Goal: Task Accomplishment & Management: Use online tool/utility

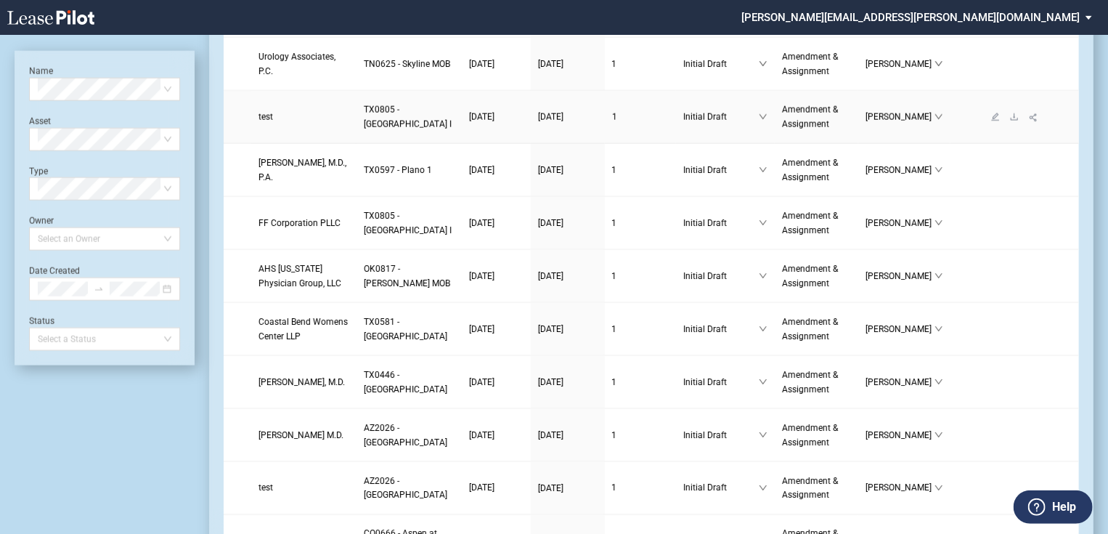
scroll to position [987, 0]
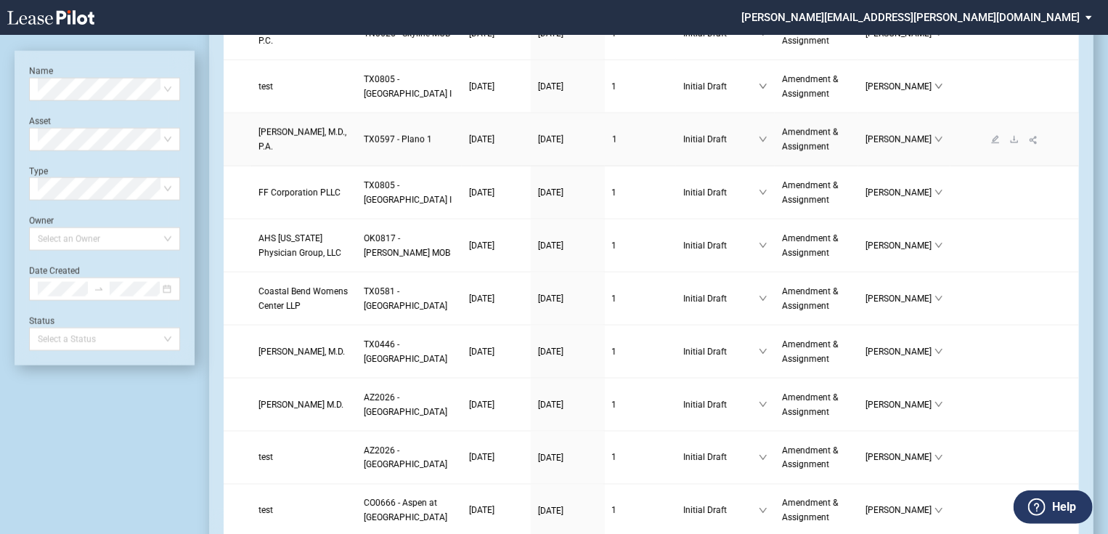
click at [364, 144] on span "TX0597 - Plano 1" at bounding box center [398, 139] width 68 height 10
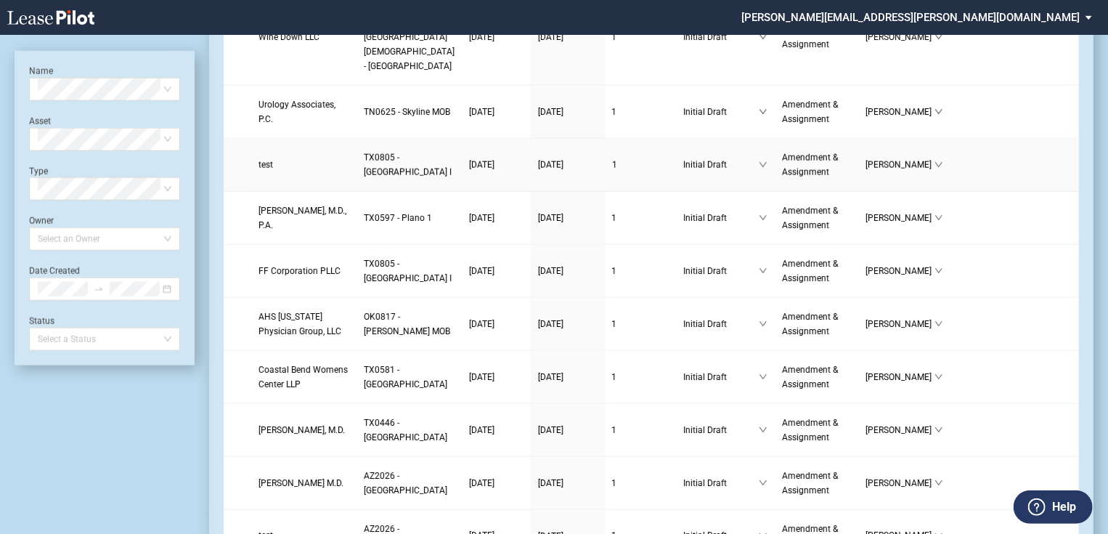
scroll to position [987, 0]
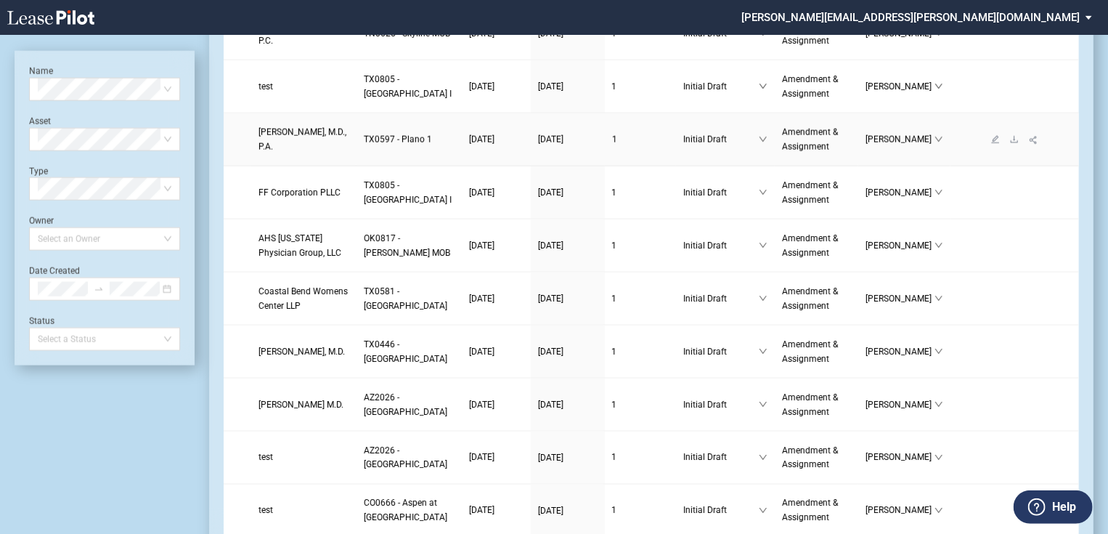
click at [311, 154] on link "Joseph K. Leveno, M.D., P.A." at bounding box center [303, 139] width 91 height 29
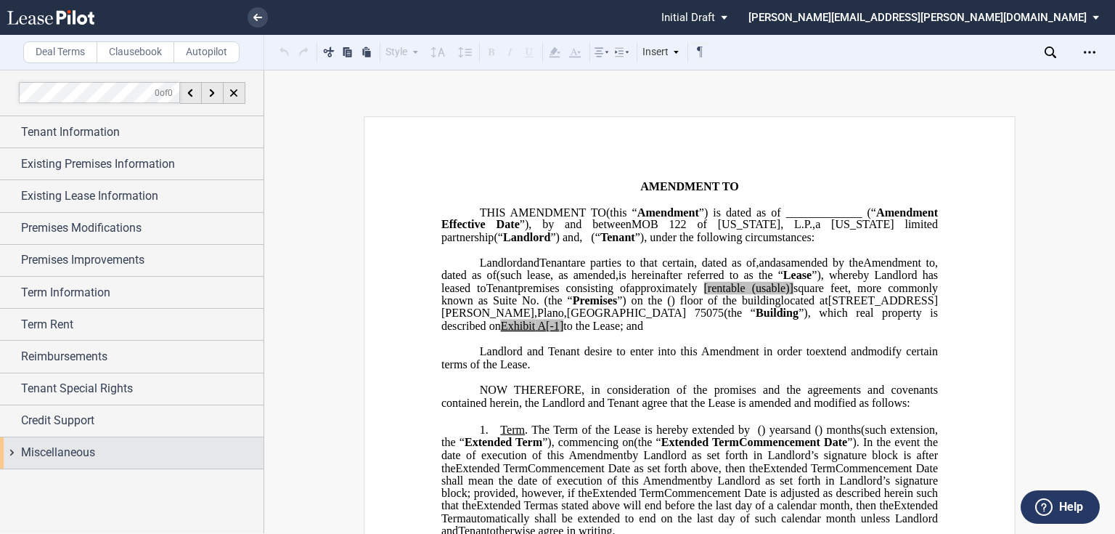
click at [17, 451] on div "Miscellaneous" at bounding box center [132, 452] width 264 height 31
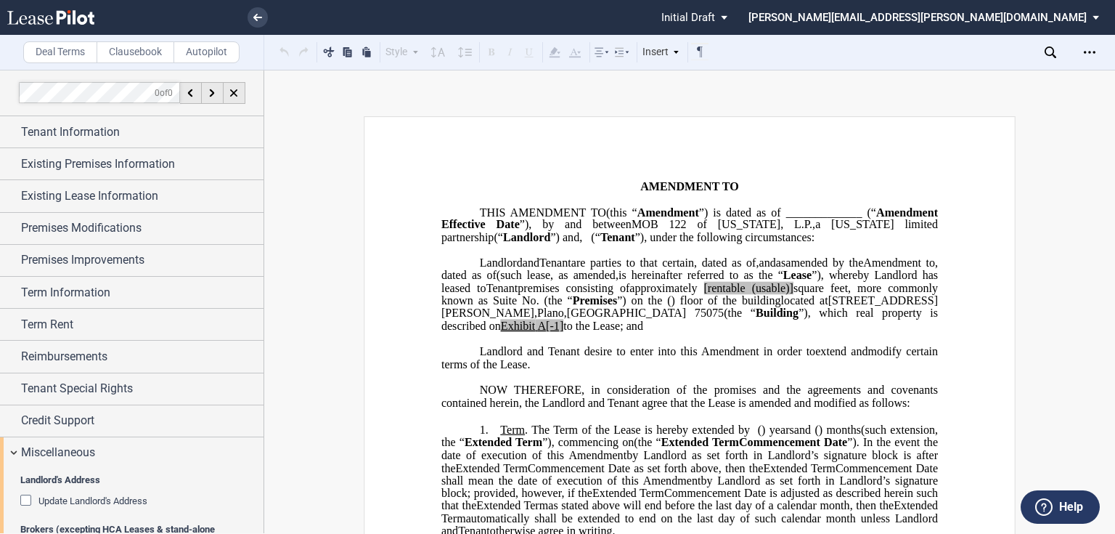
scroll to position [174, 0]
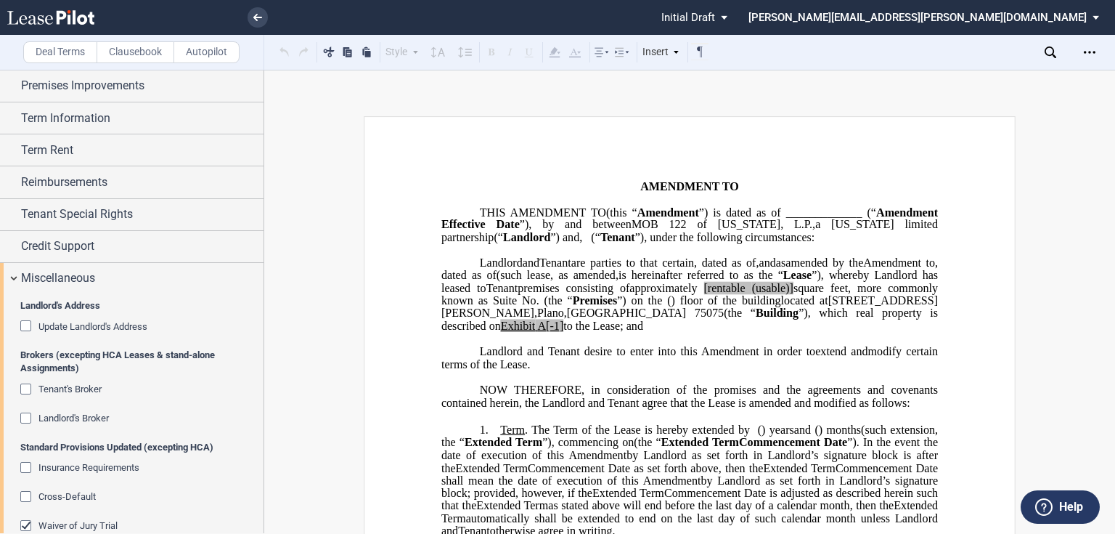
click at [71, 414] on span "Landlord's Broker" at bounding box center [73, 417] width 70 height 11
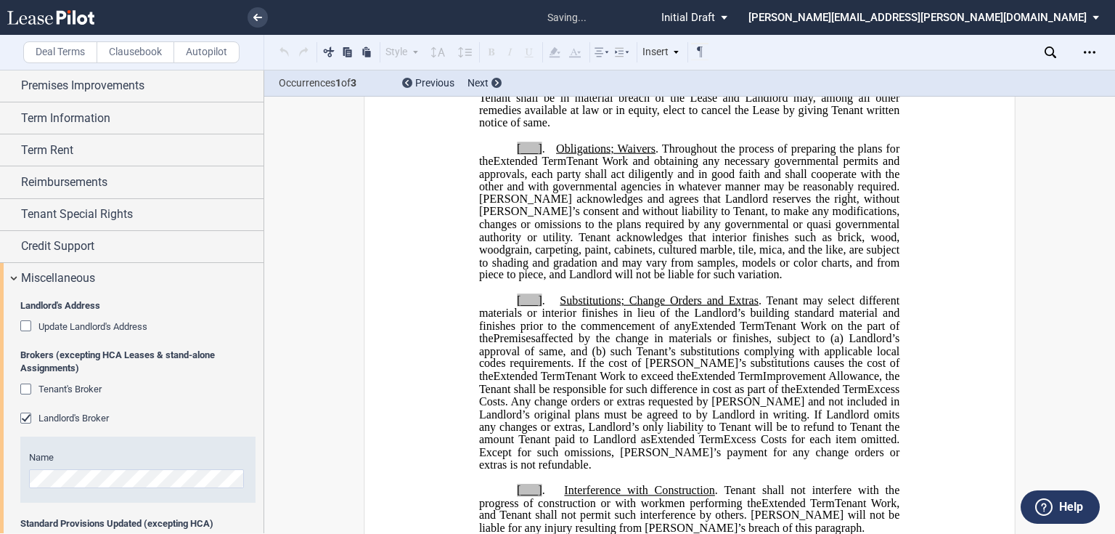
scroll to position [1818, 0]
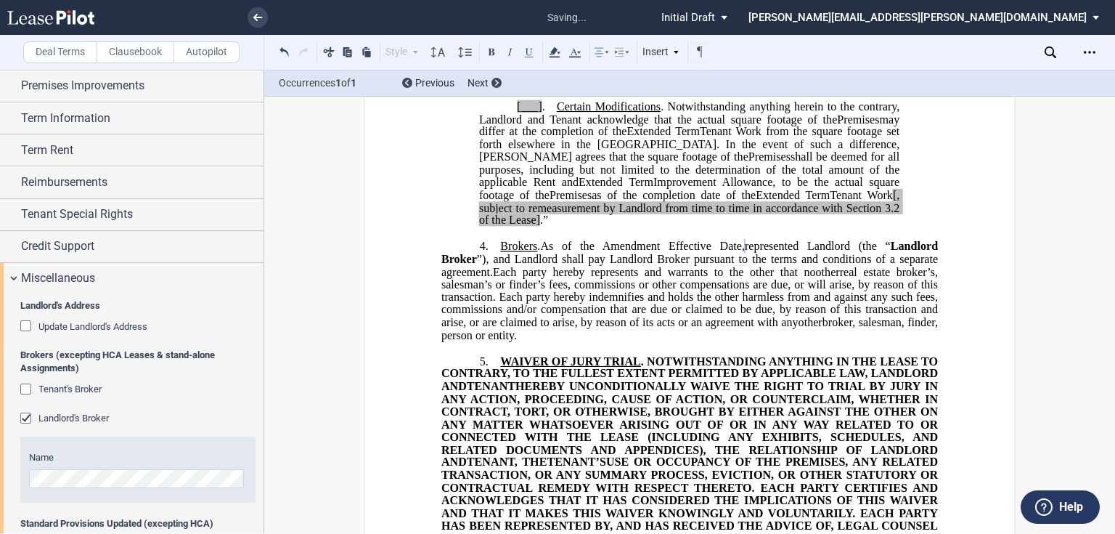
click at [650, 324] on span "real estate broker’s, salesman’s or finder’s fees, commissions or other compens…" at bounding box center [690, 296] width 499 height 63
drag, startPoint x: 597, startPoint y: 328, endPoint x: 544, endPoint y: 242, distance: 101.1
click at [544, 242] on p "4. Brokers . As of the ﻿ ﻿ First Amendment Effective Date, ﻿ ﻿ represented Land…" at bounding box center [689, 291] width 497 height 102
drag, startPoint x: 565, startPoint y: 245, endPoint x: 557, endPoint y: 346, distance: 100.5
click at [543, 347] on p "﻿" at bounding box center [689, 348] width 497 height 12
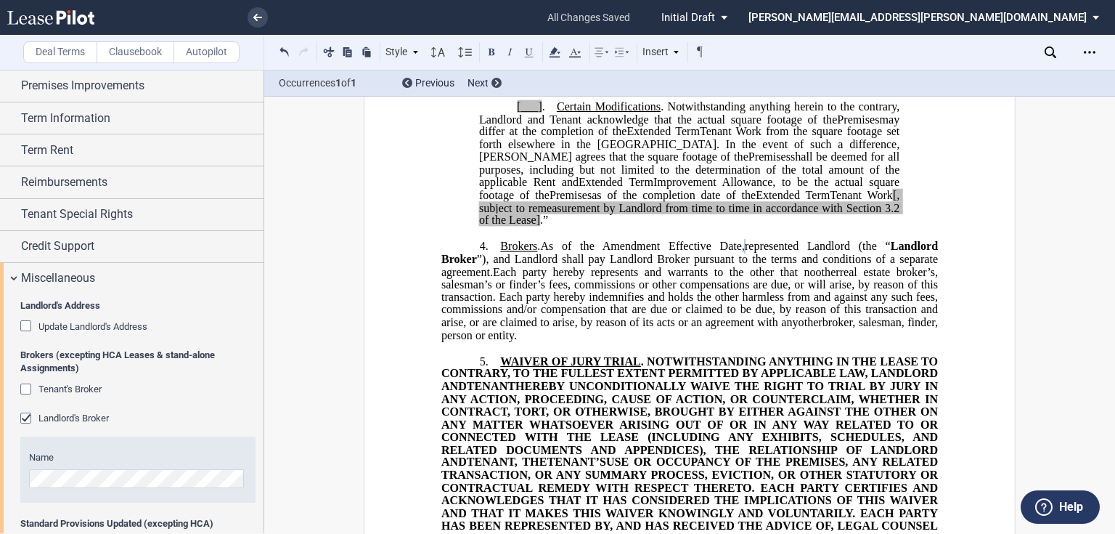
drag, startPoint x: 600, startPoint y: 332, endPoint x: 543, endPoint y: 244, distance: 104.5
click at [543, 244] on p "4. Brokers . As of the ﻿ ﻿ First Amendment Effective Date, ﻿ ﻿ represented Land…" at bounding box center [689, 291] width 497 height 102
drag, startPoint x: 548, startPoint y: 244, endPoint x: 540, endPoint y: 243, distance: 8.0
click at [540, 243] on span "As of the" at bounding box center [567, 246] width 54 height 13
drag, startPoint x: 540, startPoint y: 243, endPoint x: 593, endPoint y: 332, distance: 103.2
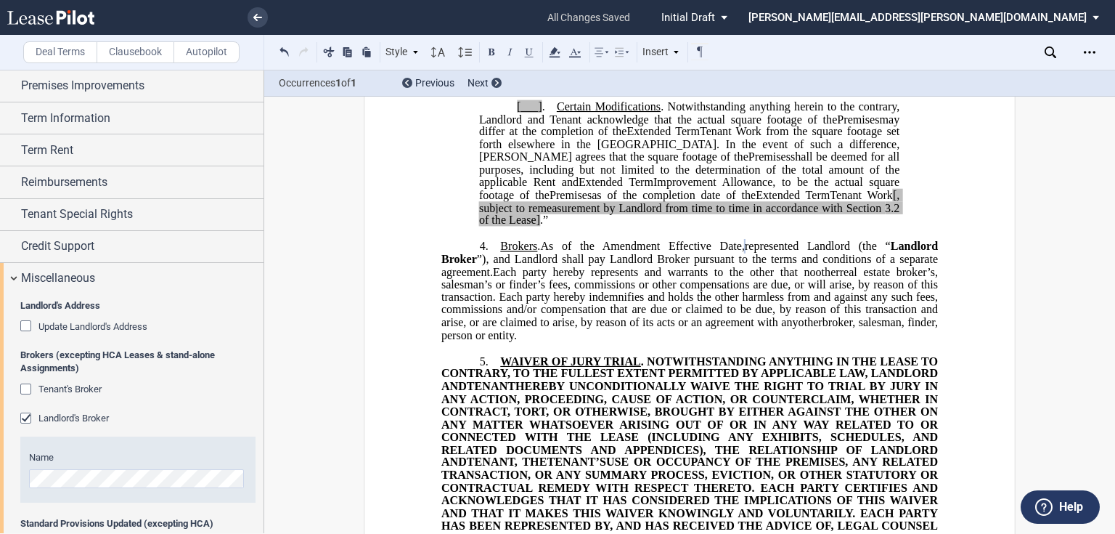
click at [593, 332] on p "4. Brokers . As of the ﻿ ﻿ First Amendment Effective Date, ﻿ ﻿ represented Land…" at bounding box center [689, 291] width 497 height 102
drag, startPoint x: 642, startPoint y: 302, endPoint x: 578, endPoint y: 305, distance: 63.9
click at [597, 333] on p "4. Brokers . As of the ﻿ ﻿ First Amendment Effective Date, ﻿ ﻿ represented Land…" at bounding box center [689, 291] width 497 height 102
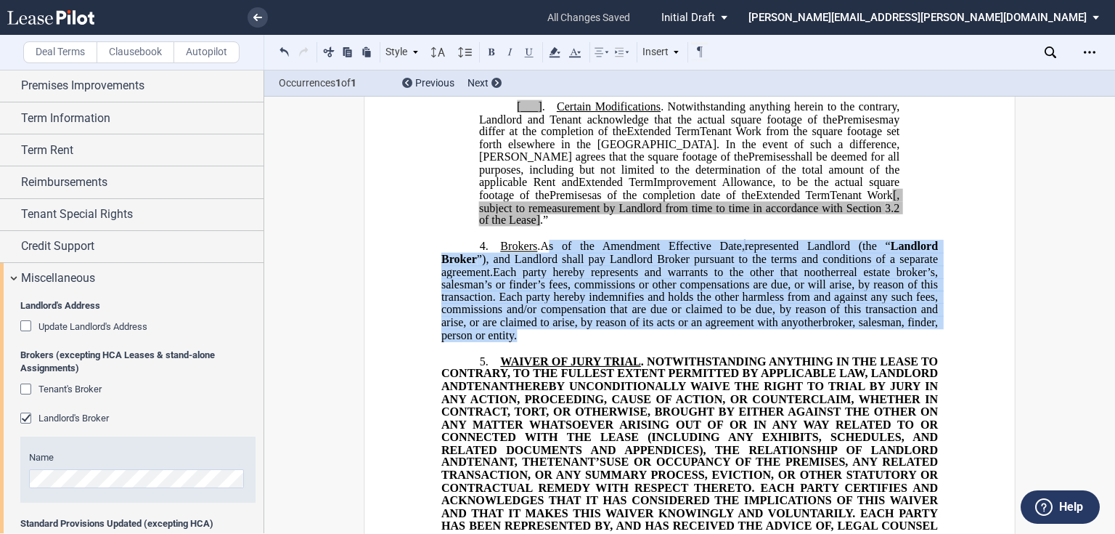
drag, startPoint x: 540, startPoint y: 239, endPoint x: 592, endPoint y: 336, distance: 110.4
click at [592, 336] on p "4. Brokers . As of the ﻿ ﻿ First Amendment Effective Date, ﻿ ﻿ represented Land…" at bounding box center [689, 291] width 497 height 102
copy p "As of the ﻿ ﻿ First Amendment Effective Date, ﻿ ﻿ represented Landlord (the “ L…"
